Goal: Navigation & Orientation: Find specific page/section

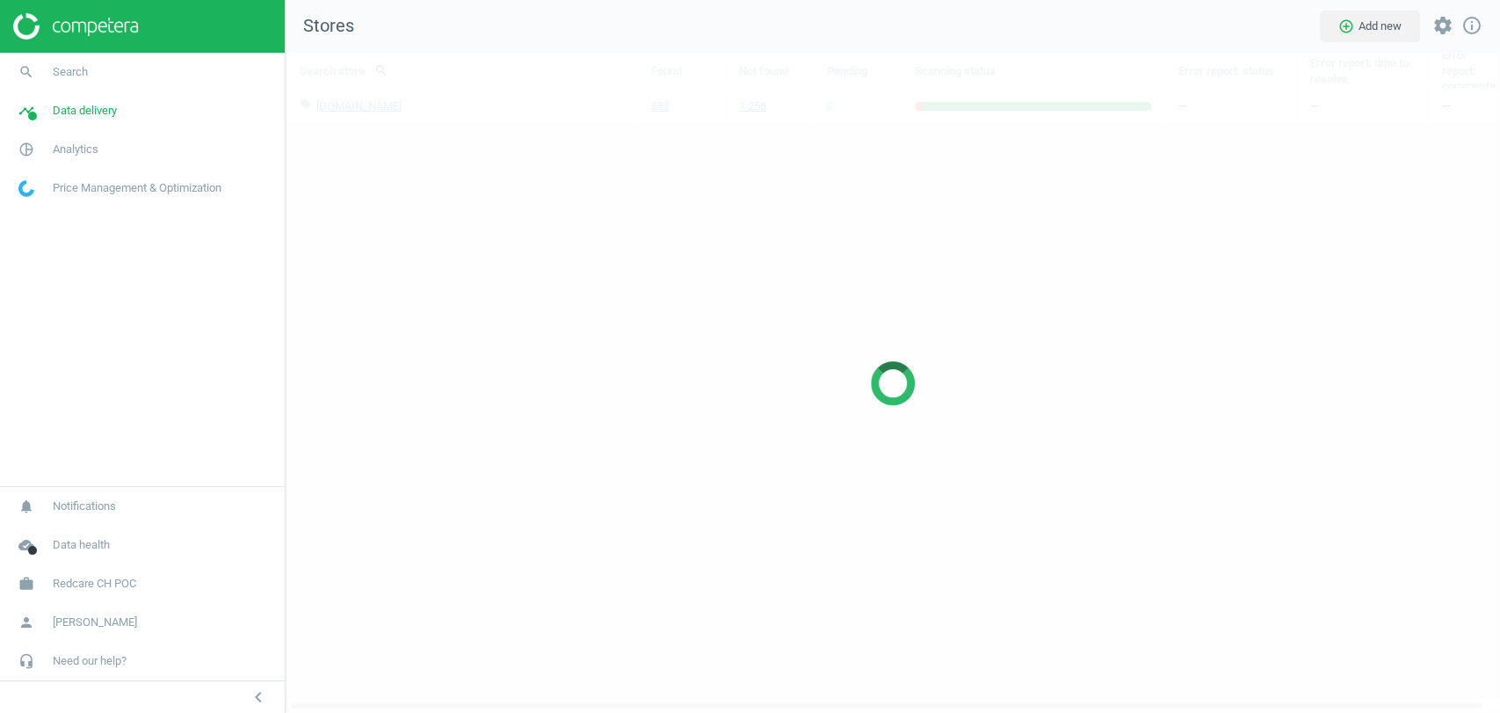
scroll to position [690, 1245]
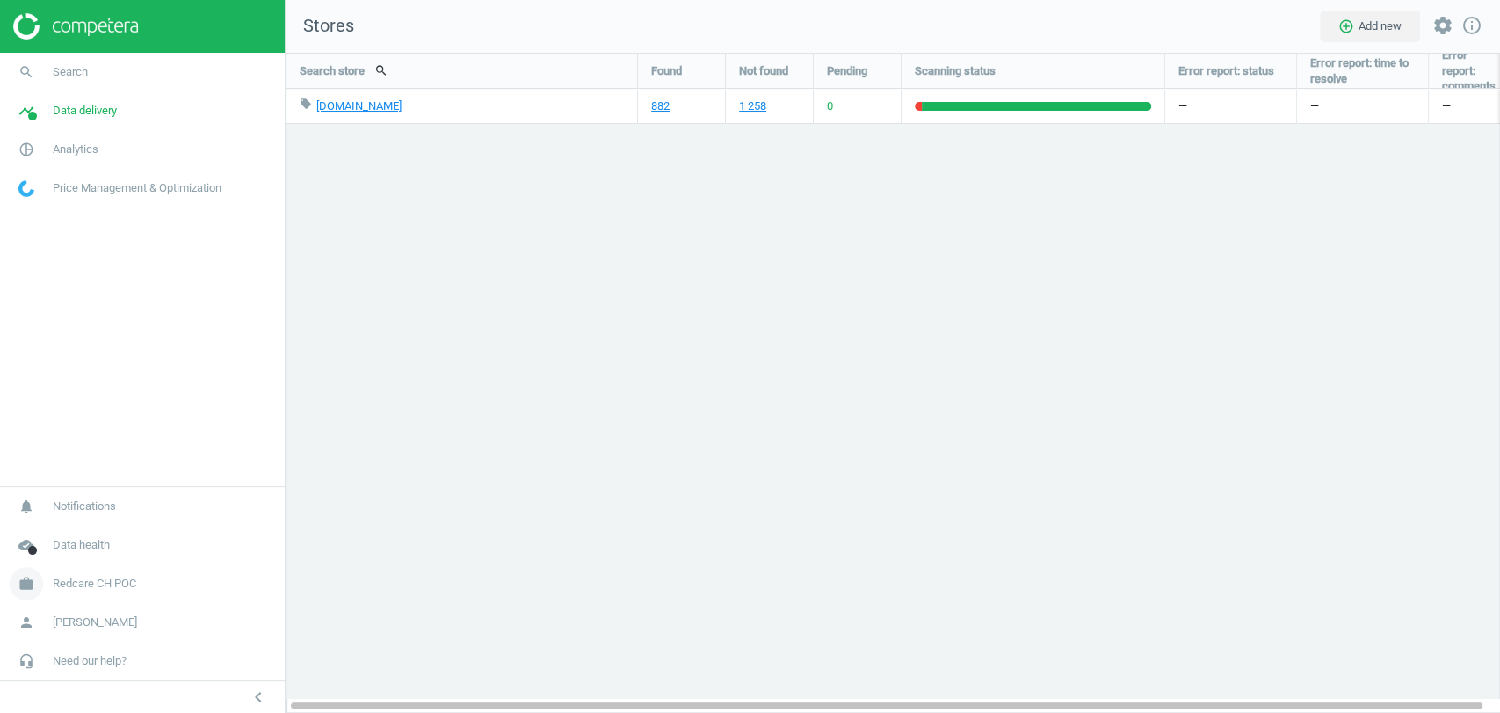
click at [113, 583] on span "Redcare CH POC" at bounding box center [95, 584] width 84 height 16
click at [55, 532] on span "Switch campaign" at bounding box center [58, 532] width 78 height 14
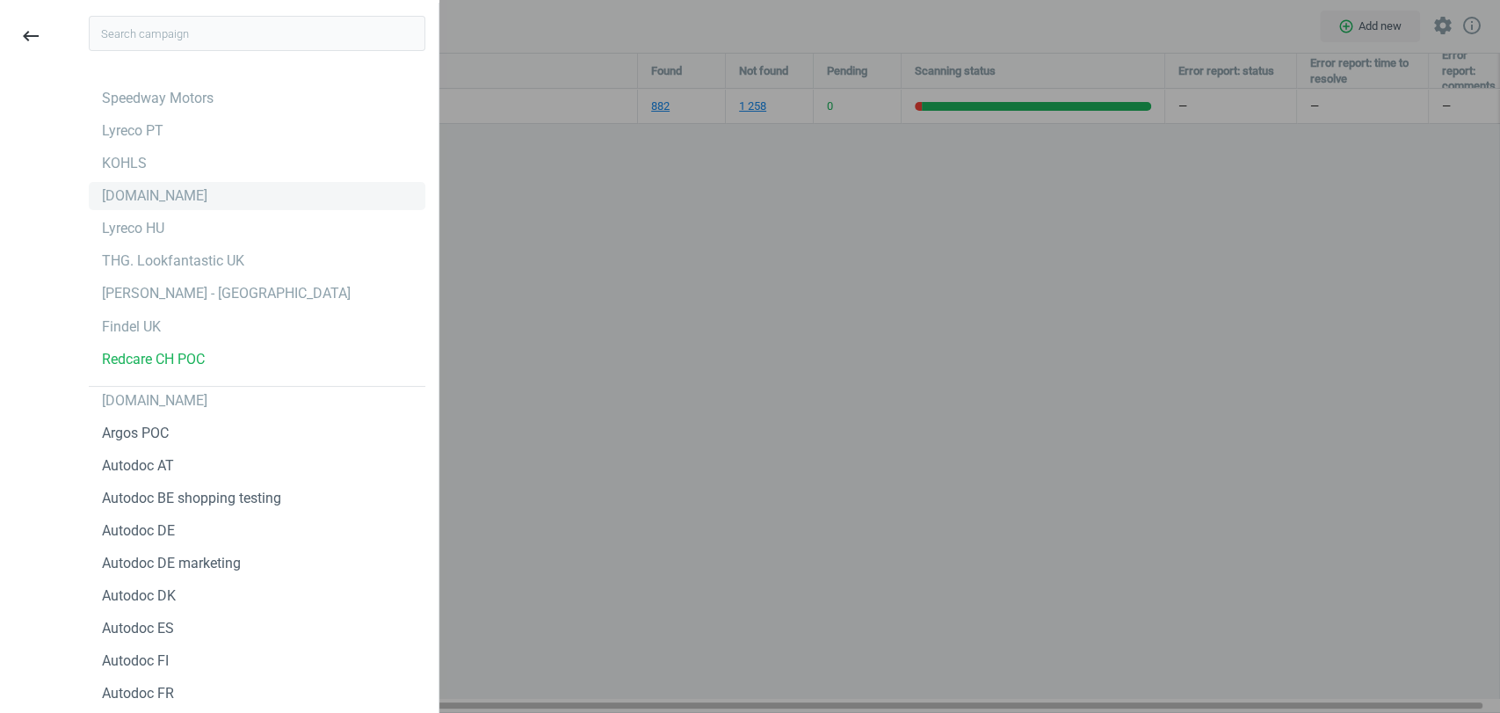
click at [150, 185] on div "autodoc.de" at bounding box center [257, 196] width 337 height 28
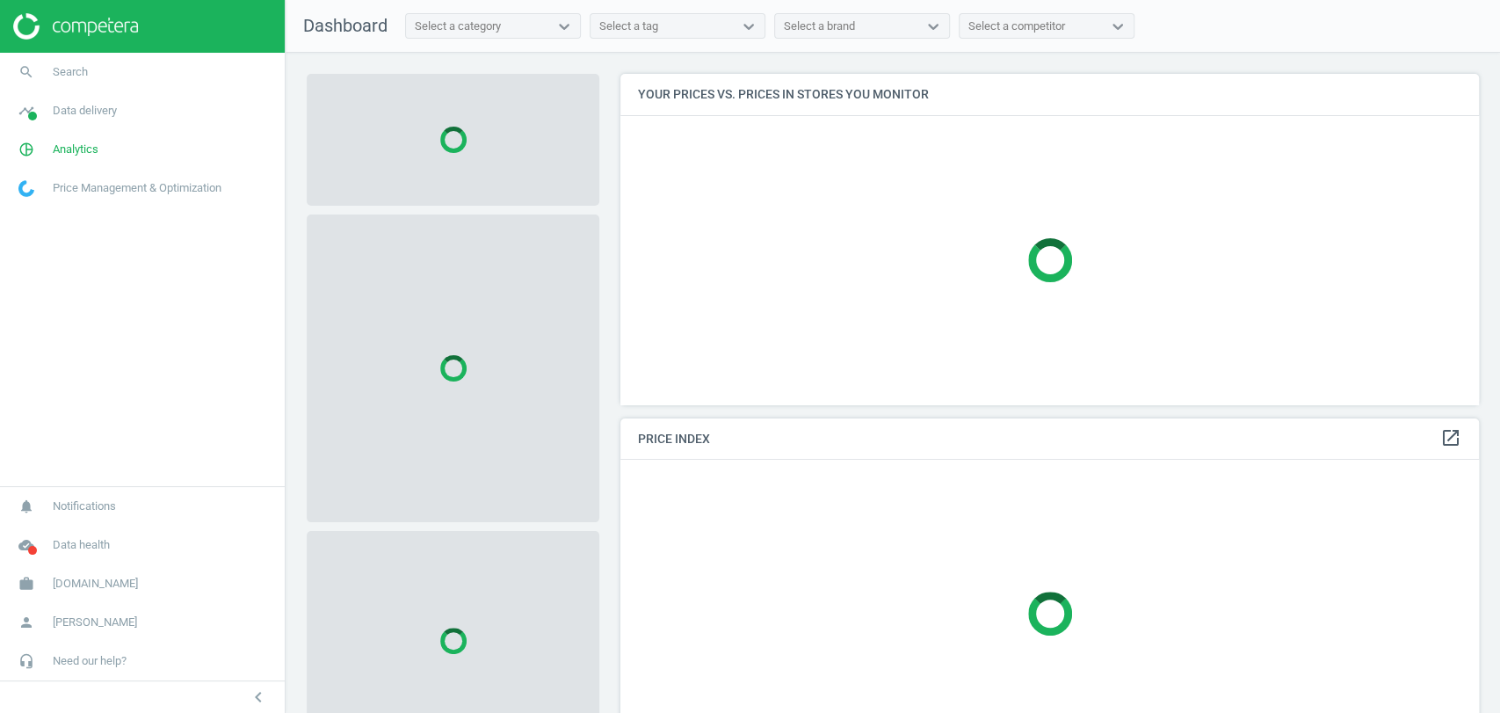
scroll to position [360, 874]
click at [76, 589] on span "autodoc.de" at bounding box center [95, 584] width 85 height 16
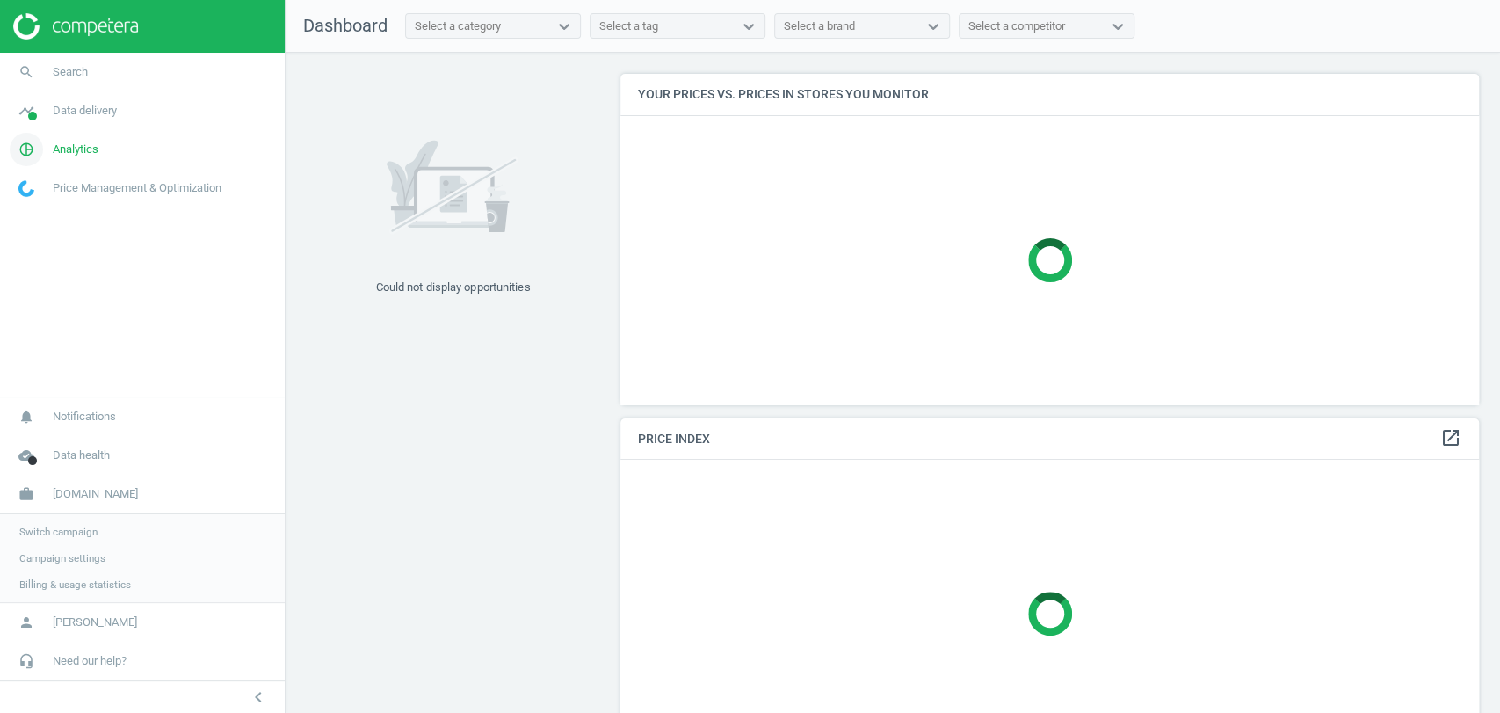
click at [83, 143] on span "Analytics" at bounding box center [76, 150] width 46 height 16
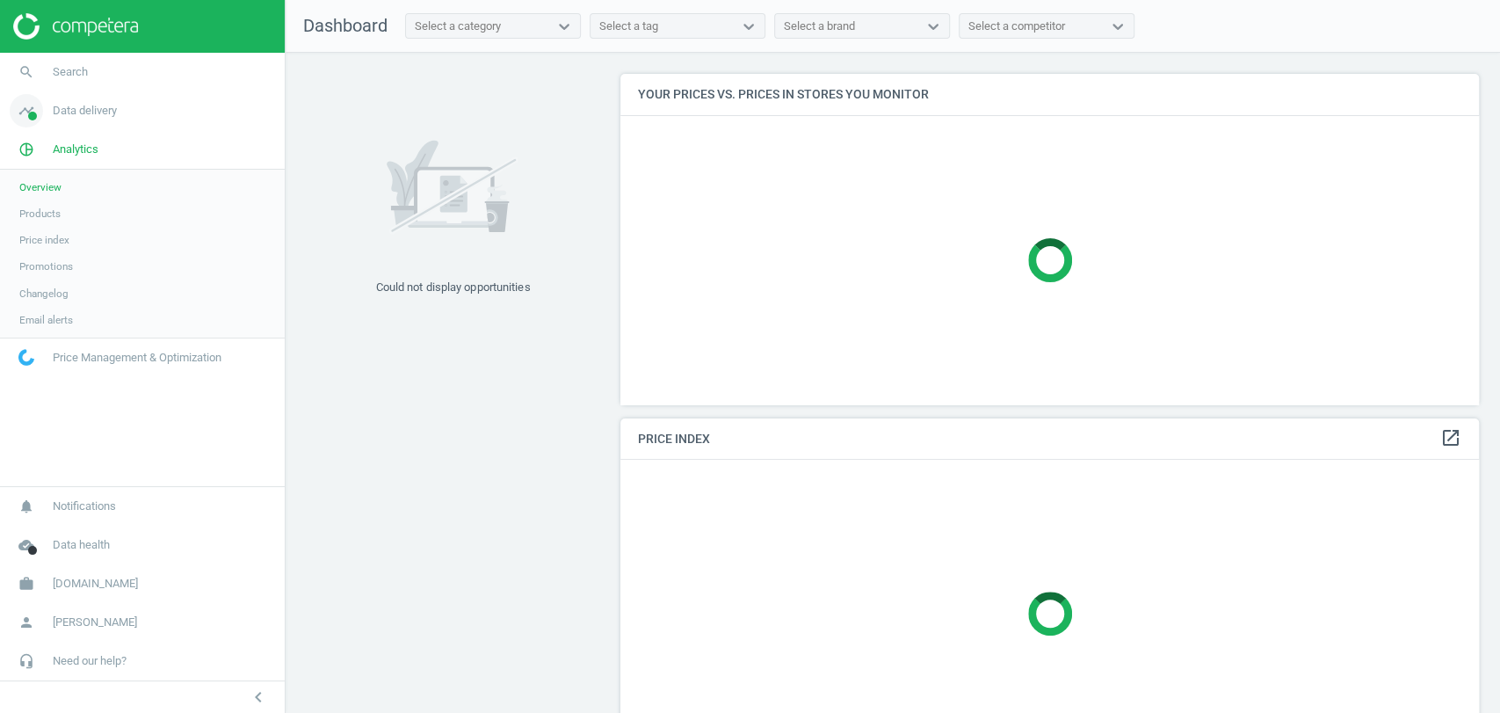
click at [86, 120] on link "timeline Data delivery" at bounding box center [142, 110] width 285 height 39
click at [30, 306] on span "Scanning configuration" at bounding box center [71, 308] width 104 height 14
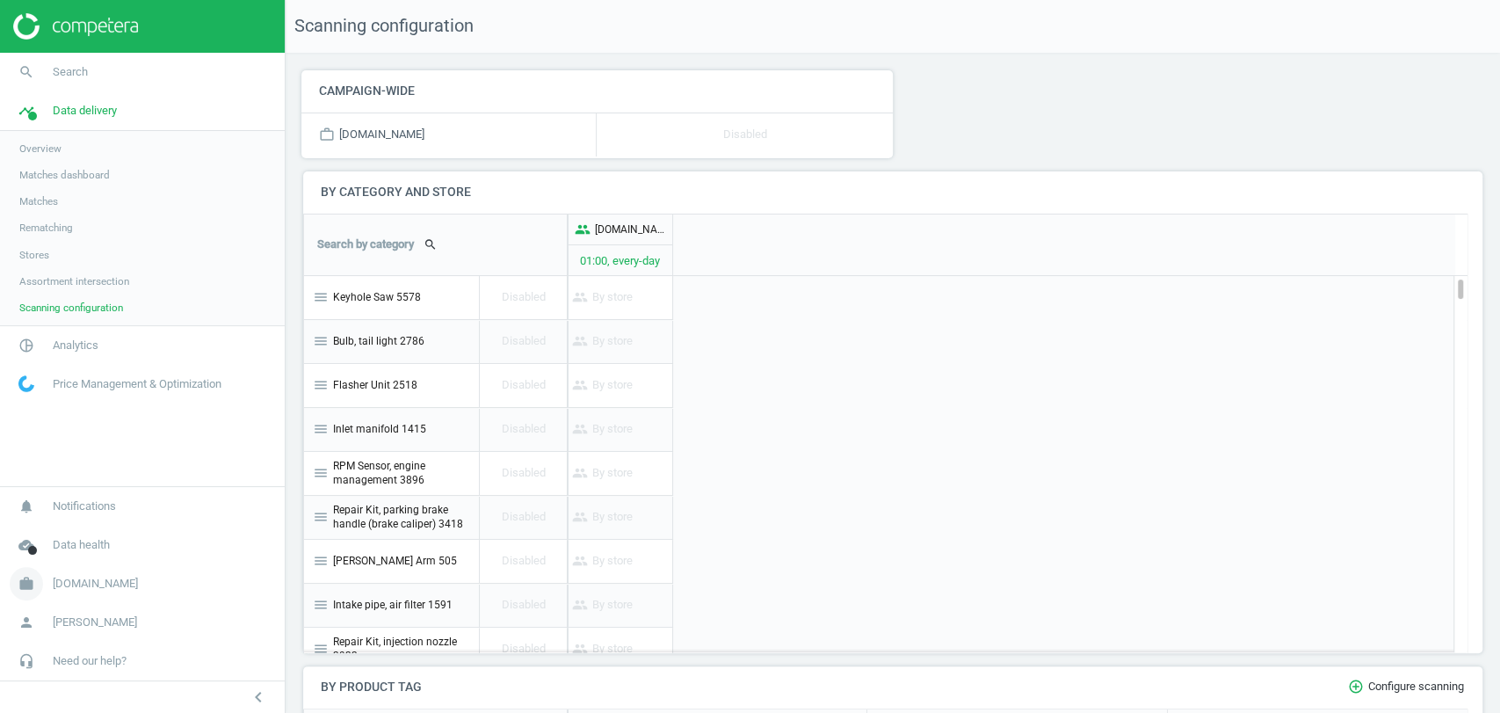
click at [100, 579] on span "autodoc.de" at bounding box center [95, 584] width 85 height 16
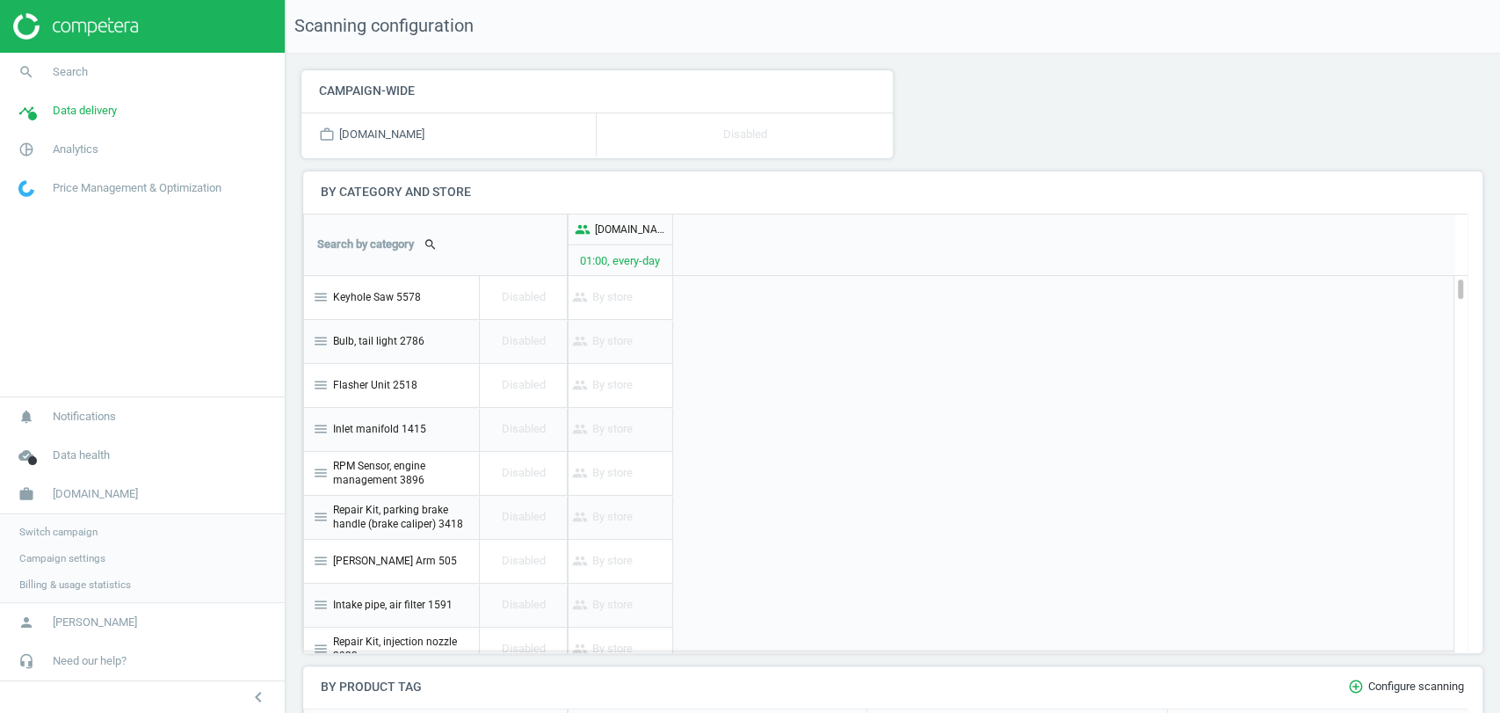
click at [62, 535] on span "Switch campaign" at bounding box center [58, 532] width 78 height 14
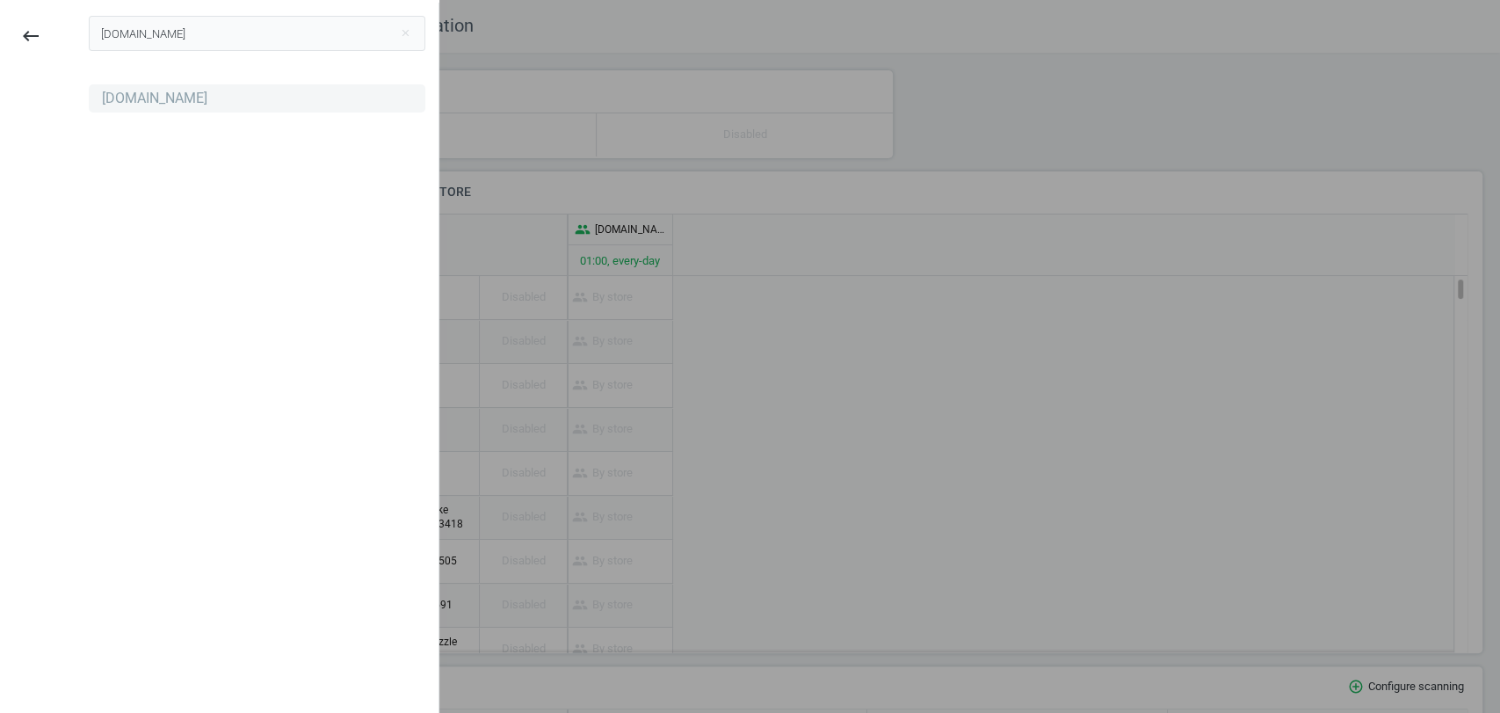
type input "[DOMAIN_NAME]"
click at [139, 100] on div "[DOMAIN_NAME]" at bounding box center [154, 98] width 105 height 19
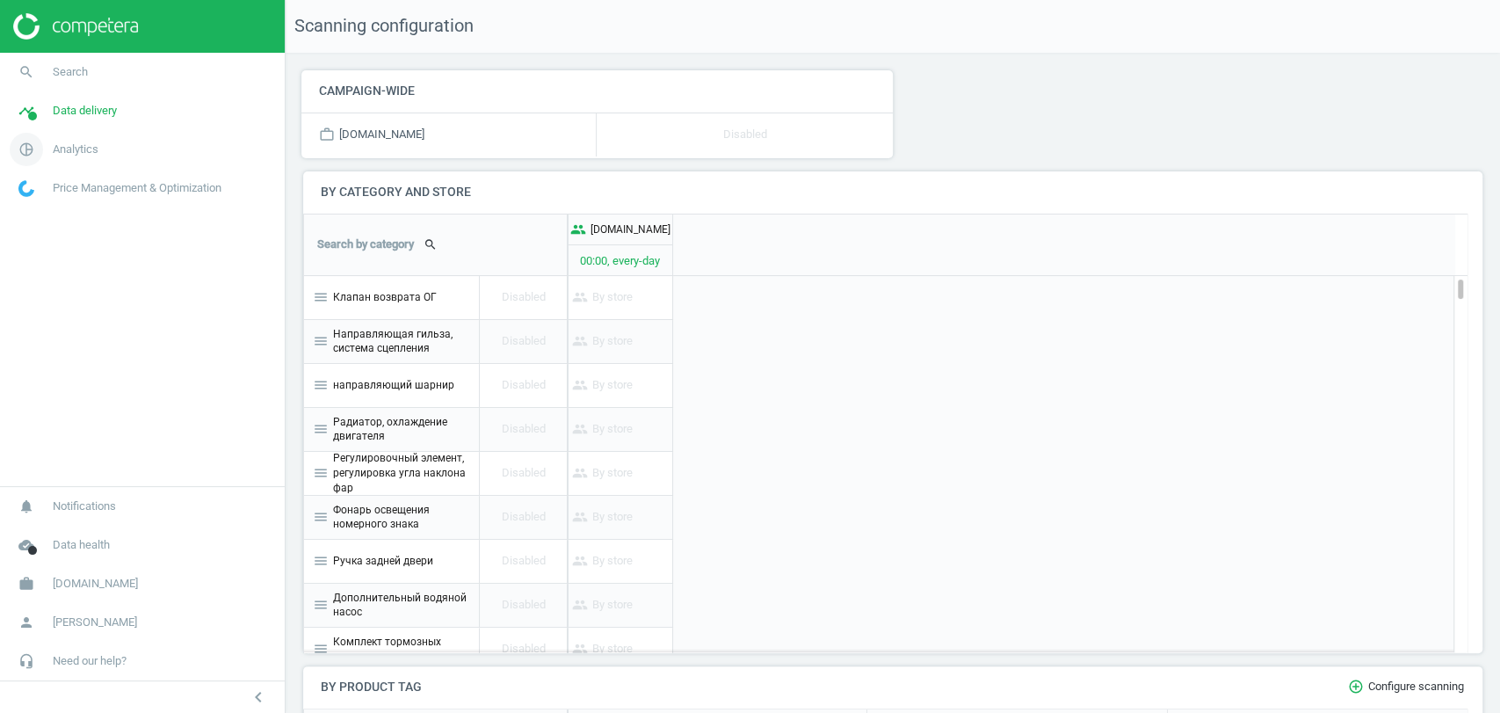
click at [68, 158] on link "pie_chart_outlined Analytics" at bounding box center [142, 149] width 285 height 39
click at [49, 214] on span "Products" at bounding box center [39, 214] width 41 height 14
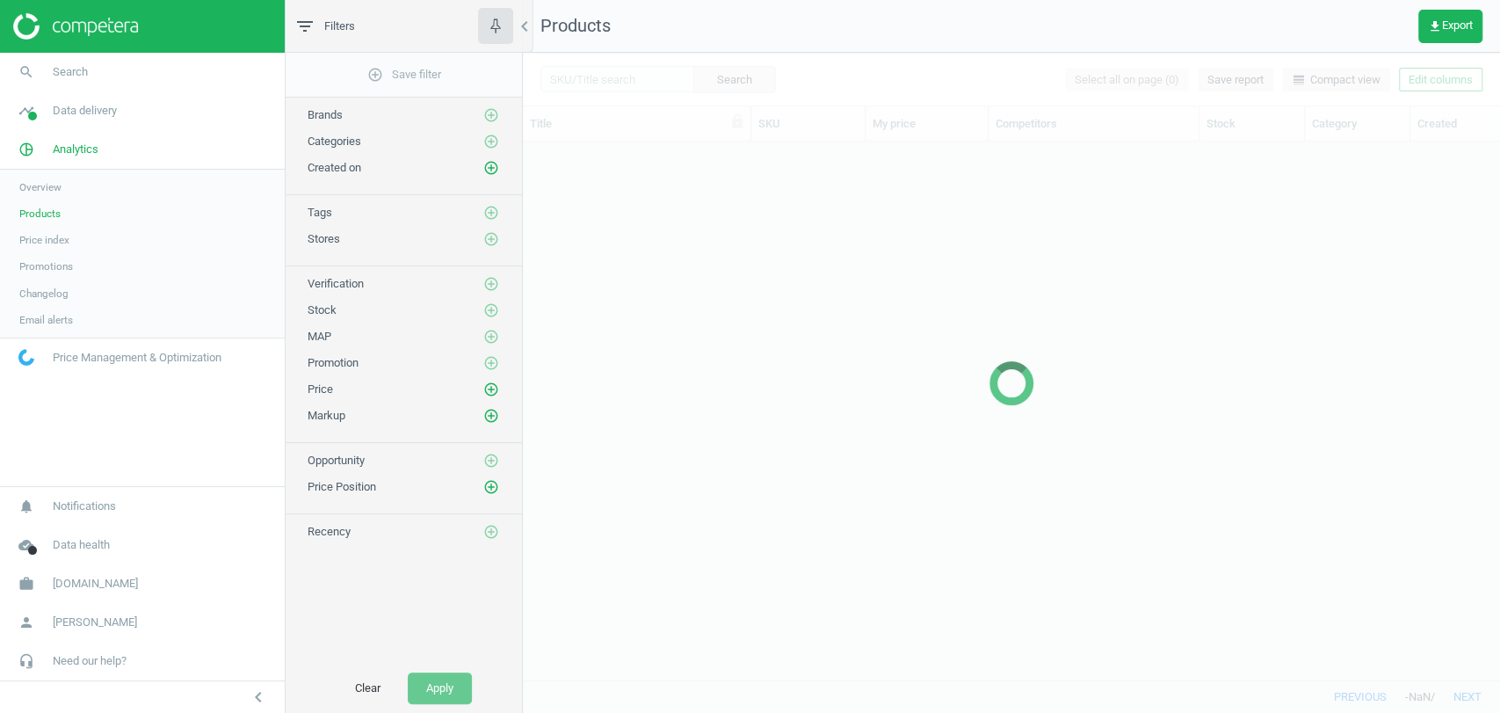
scroll to position [507, 962]
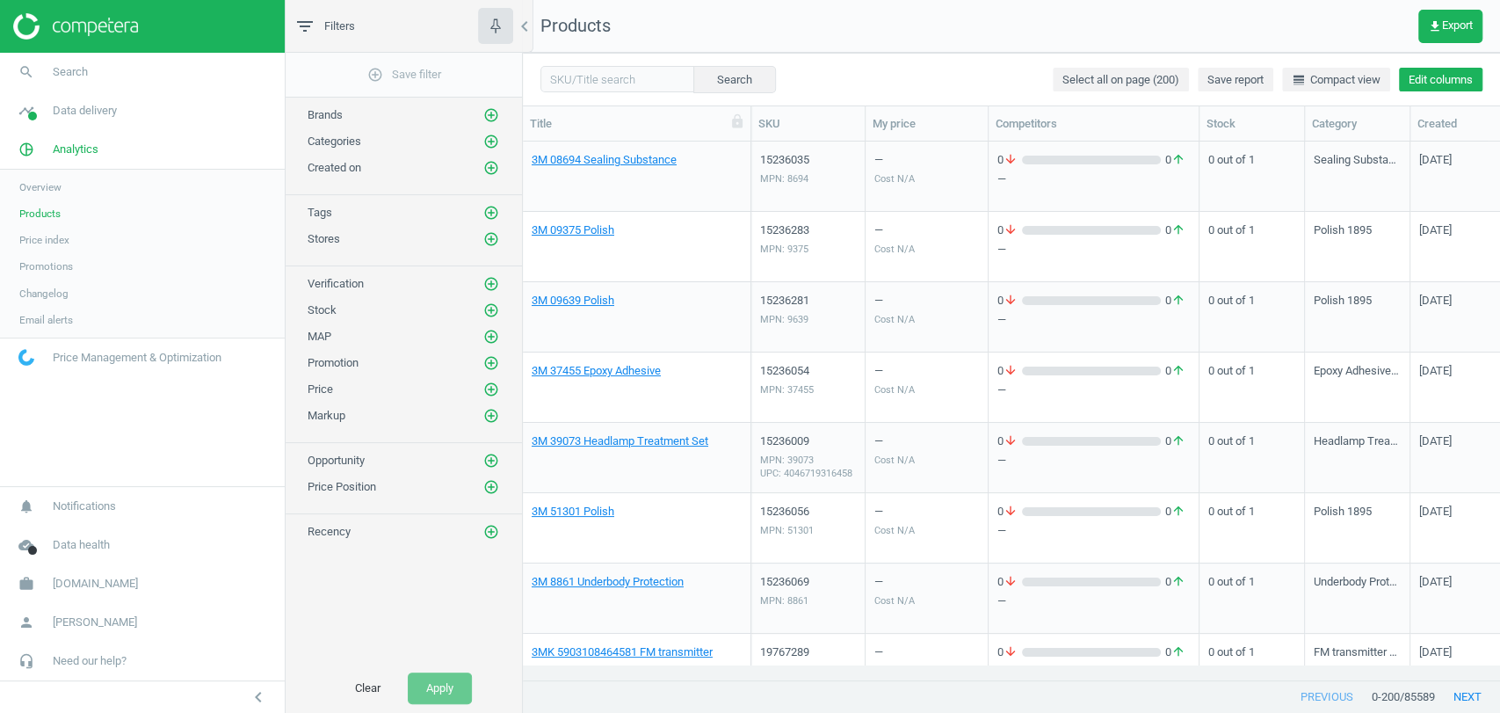
click at [1436, 78] on button "Edit columns" at bounding box center [1441, 80] width 84 height 25
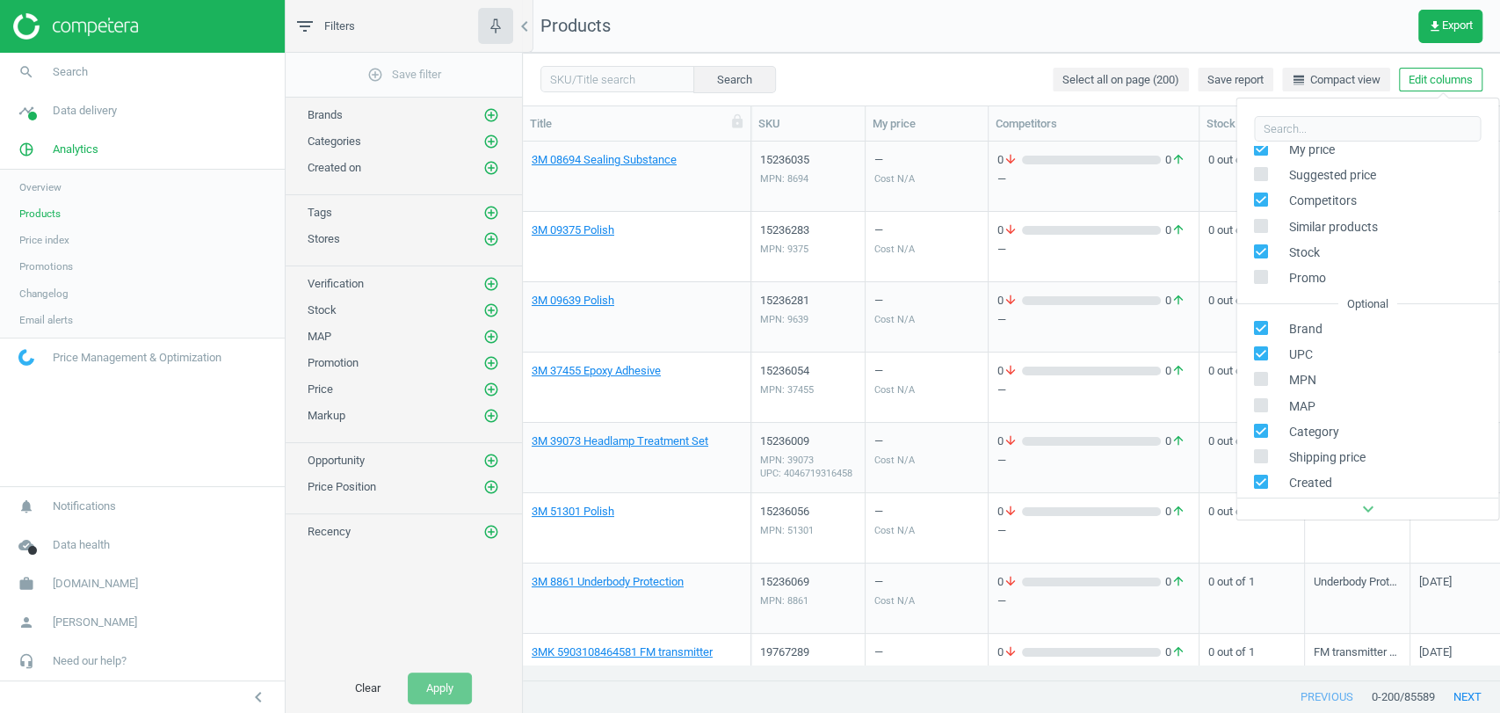
scroll to position [161, 0]
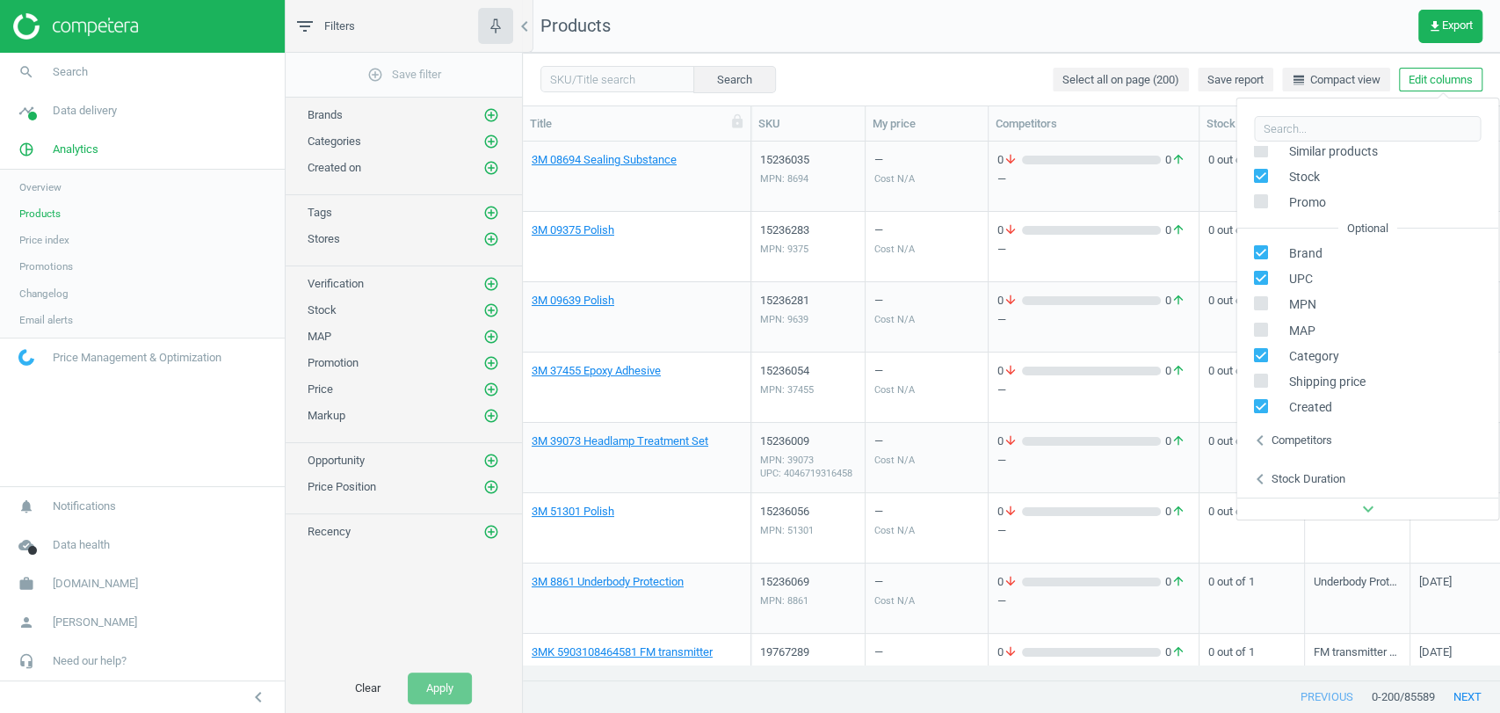
click at [1323, 439] on div "Competitors" at bounding box center [1301, 440] width 61 height 16
click at [1322, 439] on div "Competitors" at bounding box center [1301, 440] width 61 height 16
click at [1318, 476] on div "Stock duration" at bounding box center [1308, 479] width 74 height 16
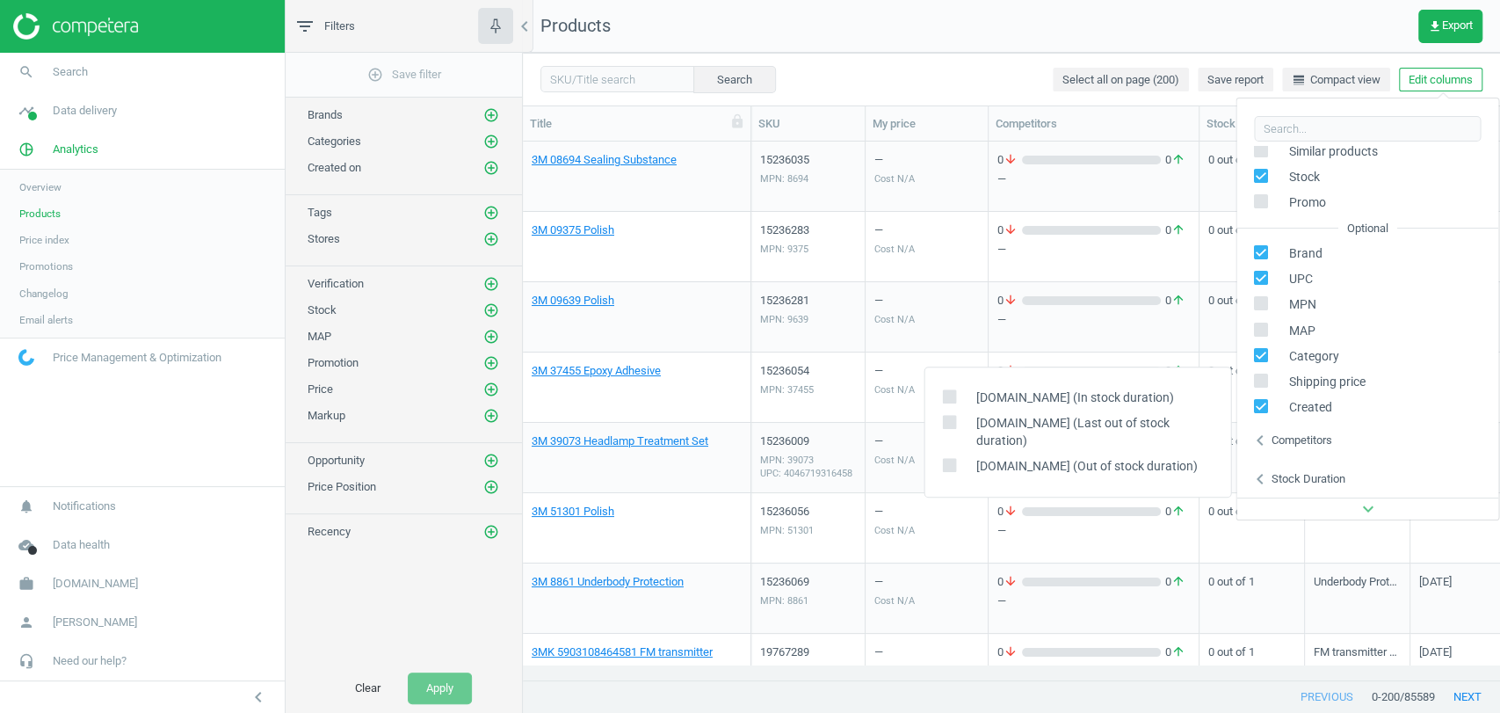
click at [1318, 476] on div "Stock duration" at bounding box center [1308, 479] width 74 height 16
